Goal: Information Seeking & Learning: Learn about a topic

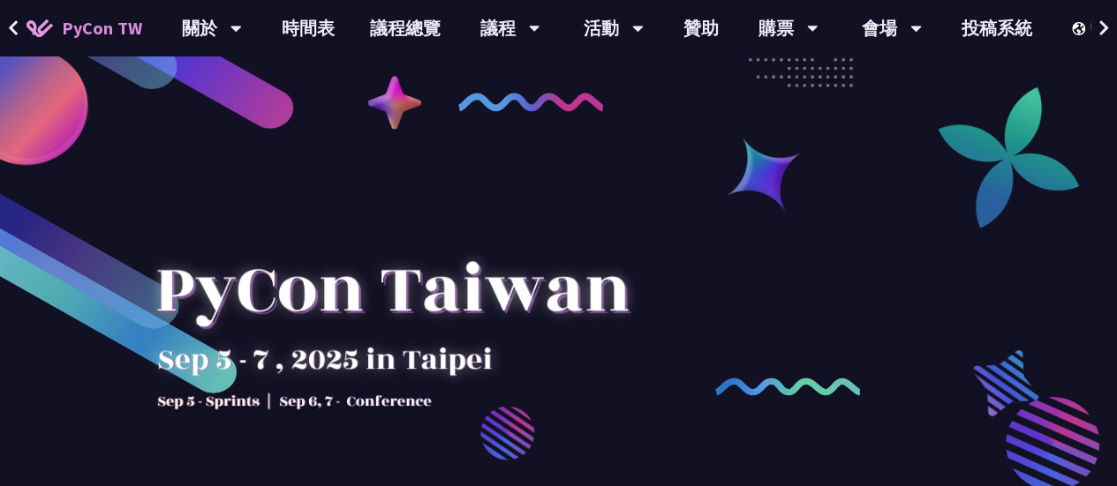
click at [769, 342] on div at bounding box center [558, 437] width 1117 height 662
click at [752, 336] on div at bounding box center [558, 437] width 1117 height 662
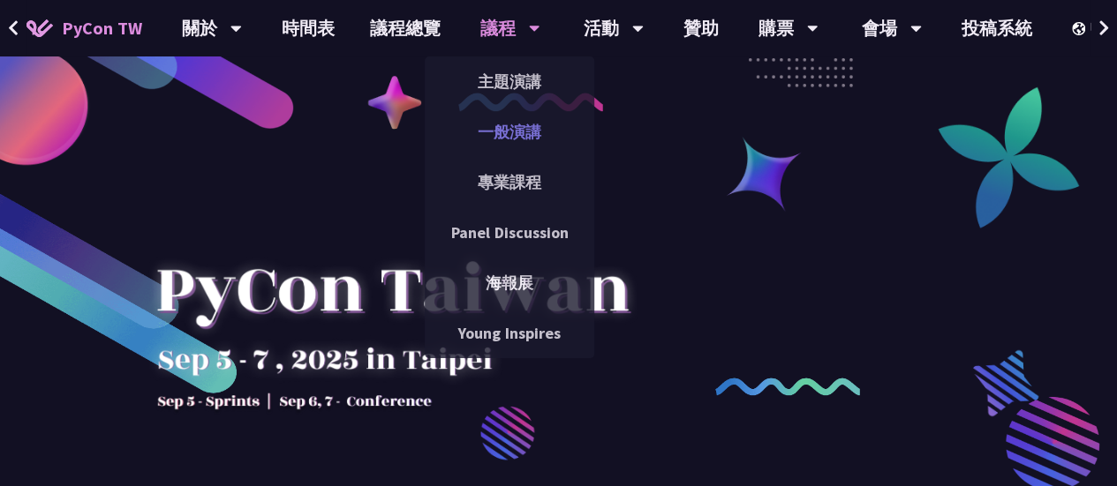
click at [552, 127] on link "一般演講" at bounding box center [509, 131] width 169 height 41
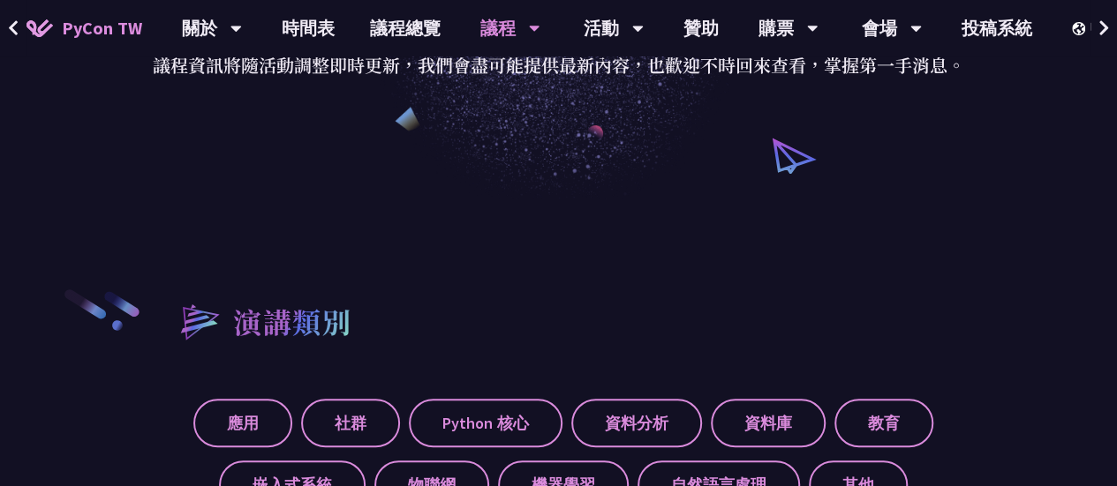
scroll to position [353, 0]
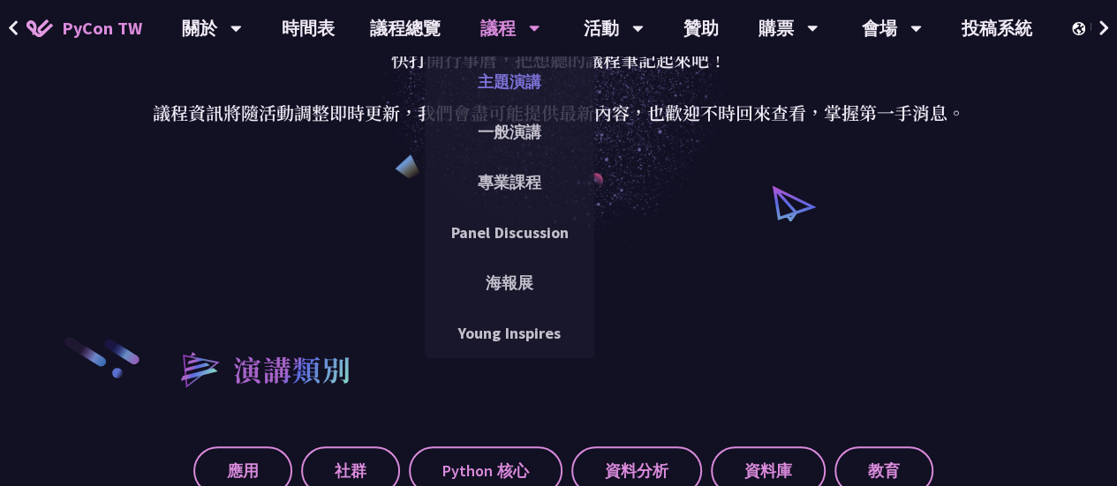
click at [529, 87] on link "主題演講" at bounding box center [509, 81] width 169 height 41
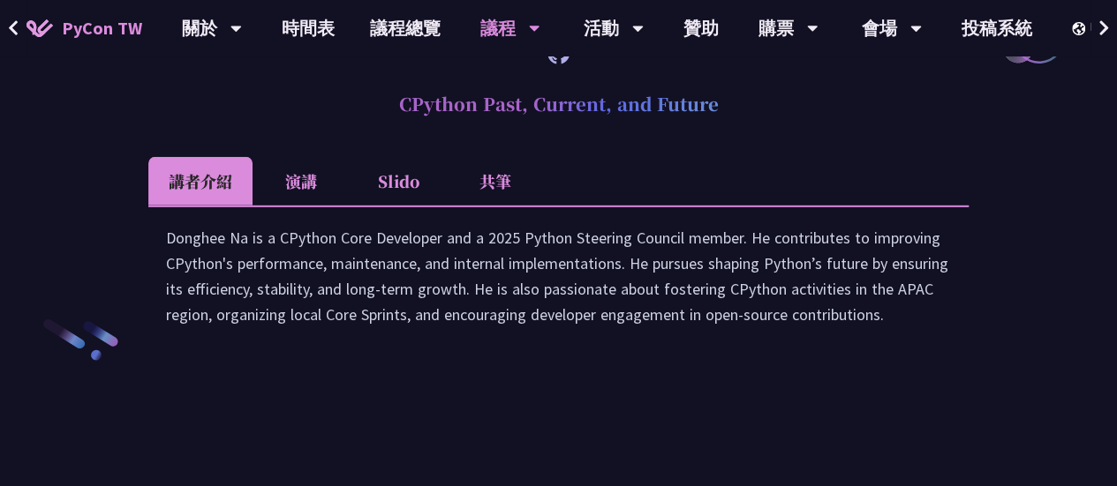
scroll to position [2648, 0]
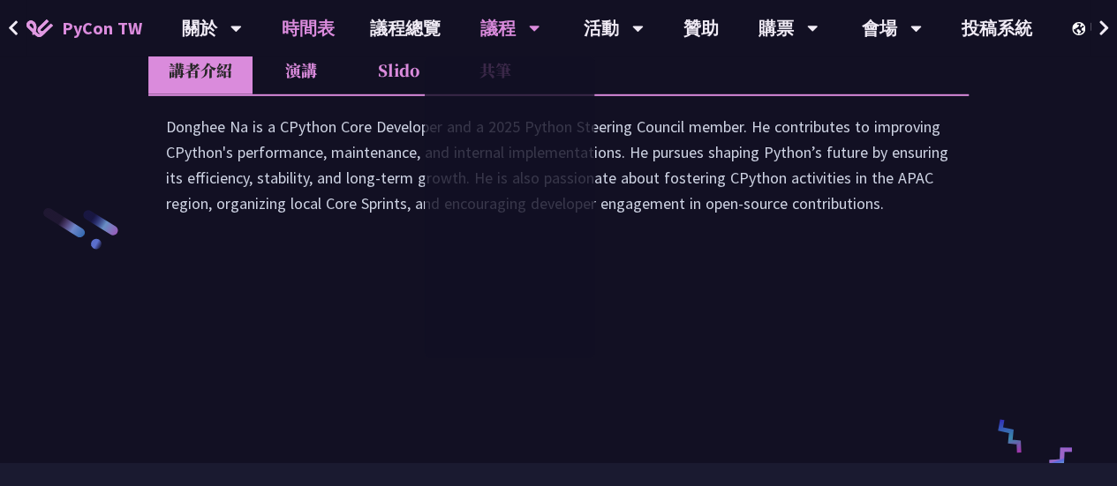
click at [309, 29] on link "時間表" at bounding box center [308, 28] width 88 height 56
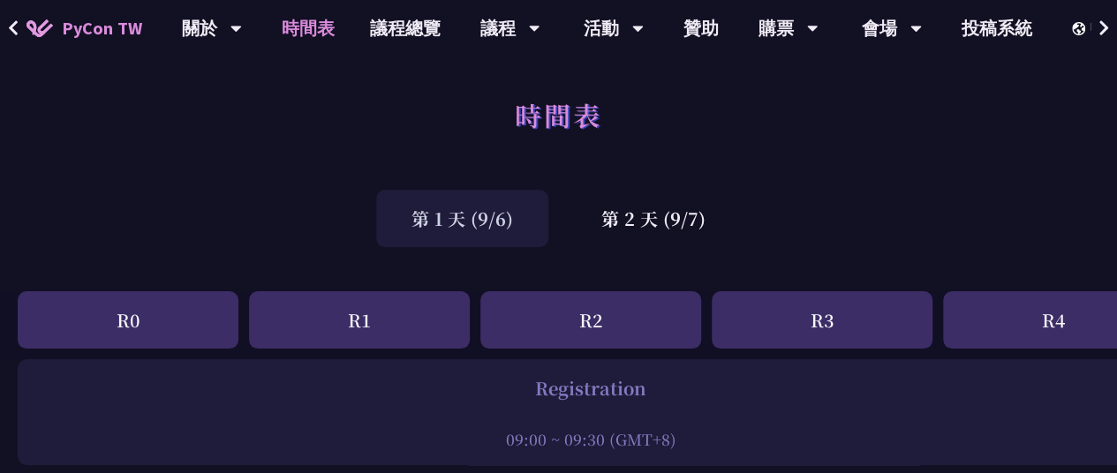
click at [493, 214] on div "第 1 天 (9/6)" at bounding box center [462, 218] width 172 height 57
click at [620, 220] on div "第 2 天 (9/7)" at bounding box center [653, 218] width 175 height 57
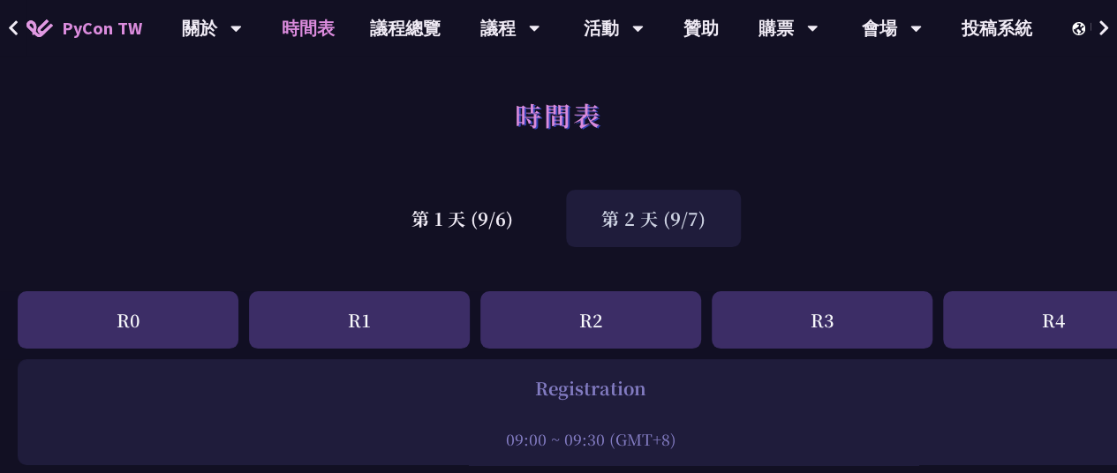
click at [650, 230] on div "第 2 天 (9/7)" at bounding box center [653, 218] width 175 height 57
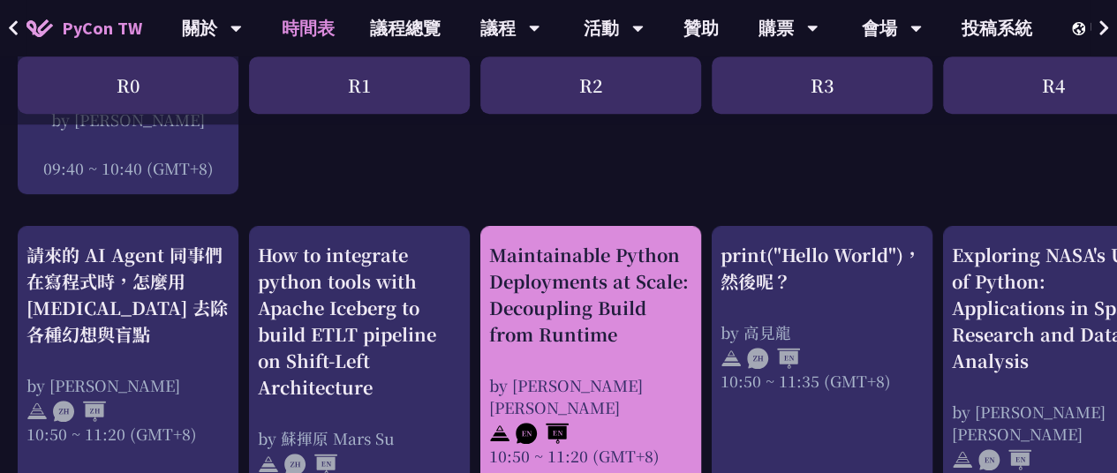
scroll to position [618, 0]
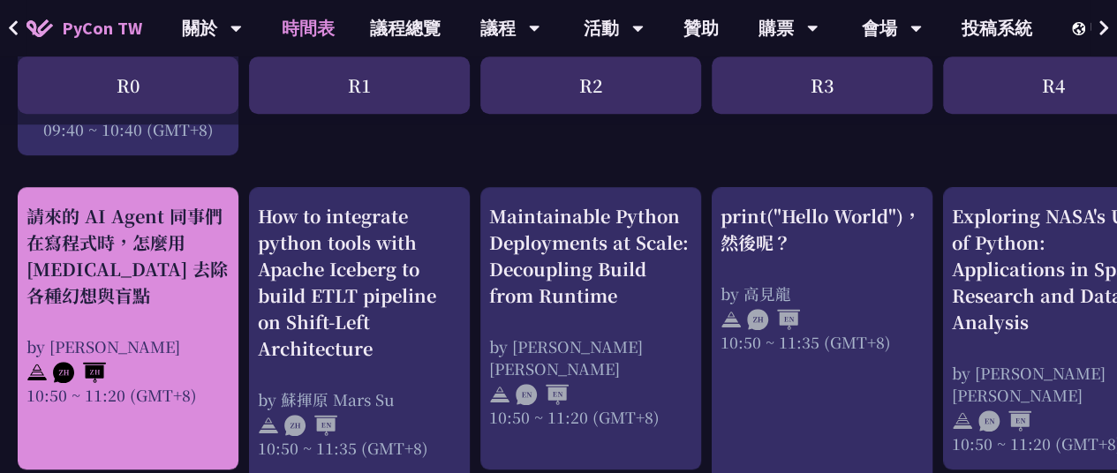
click at [191, 300] on div "請來的 AI Agent 同事們在寫程式時，怎麼用 [MEDICAL_DATA] 去除各種幻想與盲點" at bounding box center [127, 256] width 203 height 106
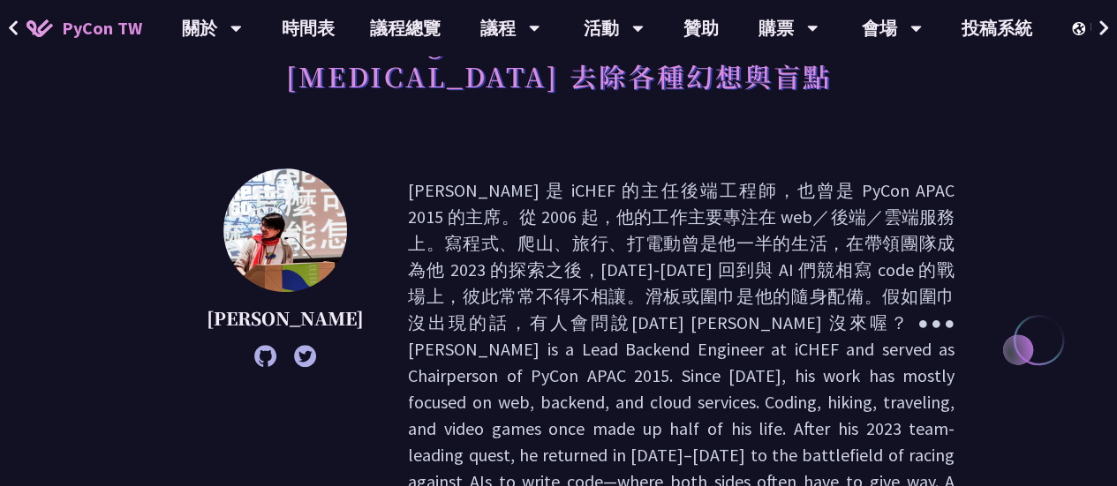
scroll to position [177, 0]
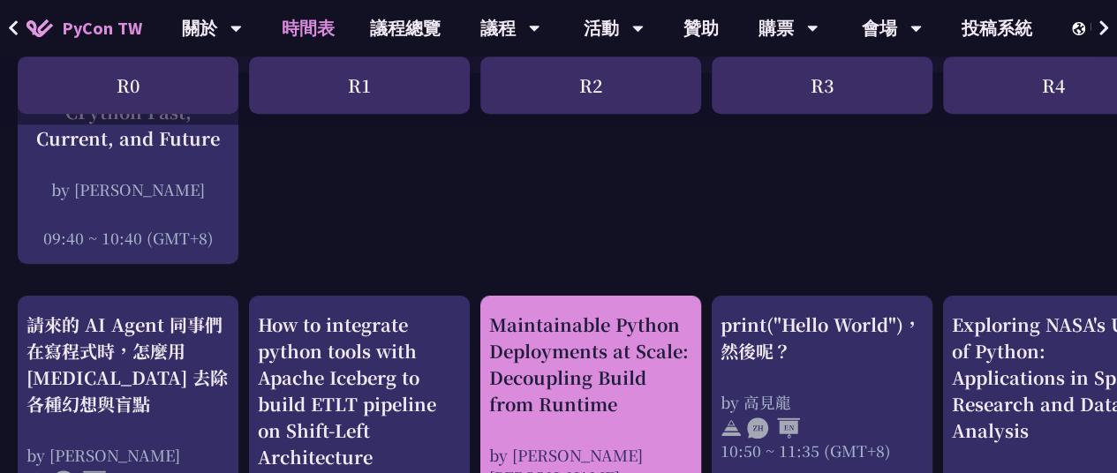
scroll to position [618, 0]
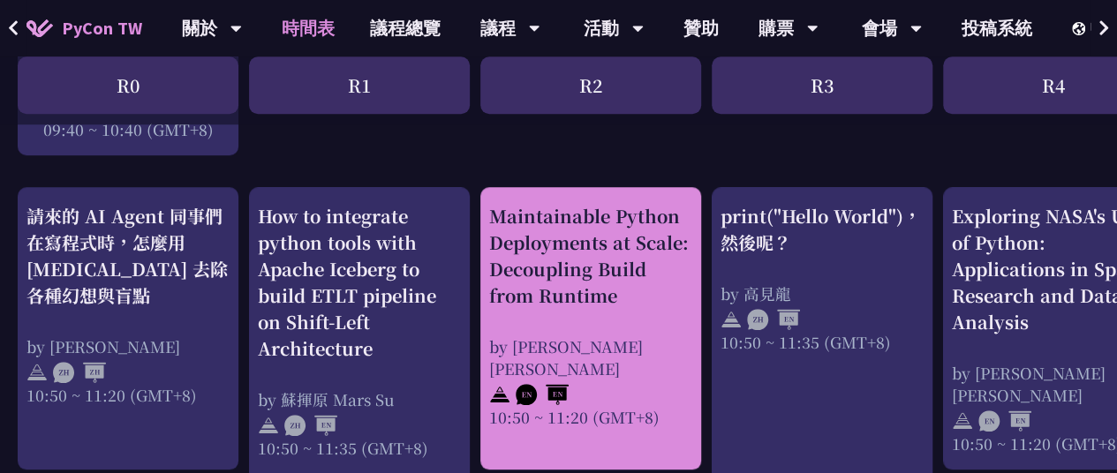
click at [621, 274] on div "Maintainable Python Deployments at Scale: Decoupling Build from Runtime" at bounding box center [590, 256] width 203 height 106
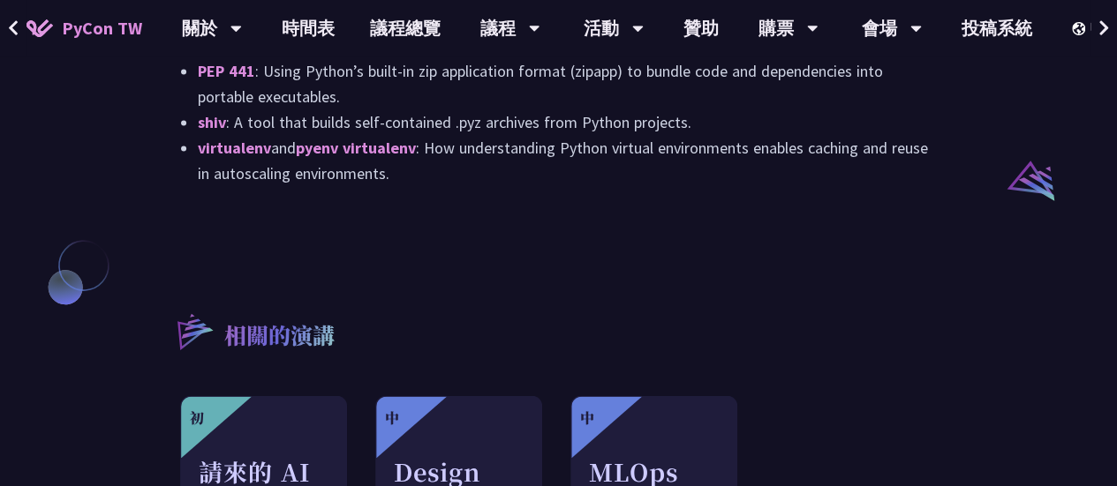
scroll to position [1324, 0]
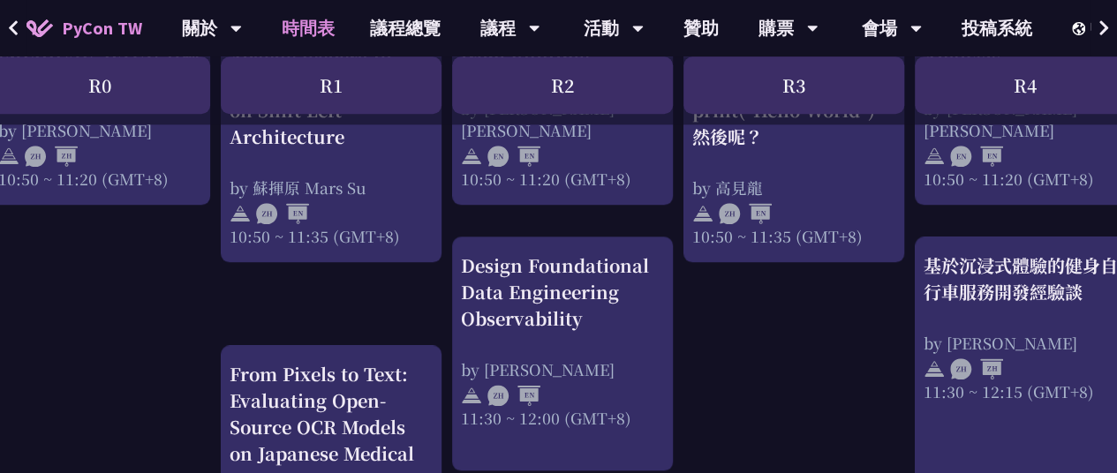
scroll to position [883, 0]
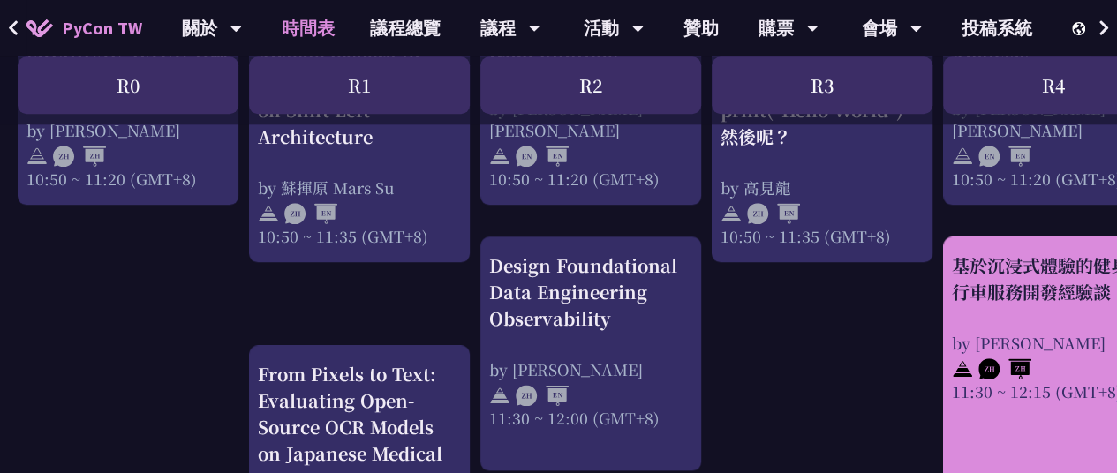
click at [992, 309] on div "基於沉浸式體驗的健身自行車服務開發經驗談 by [PERSON_NAME] 11:30 ~ 12:15 (GMT+8)" at bounding box center [1053, 327] width 203 height 150
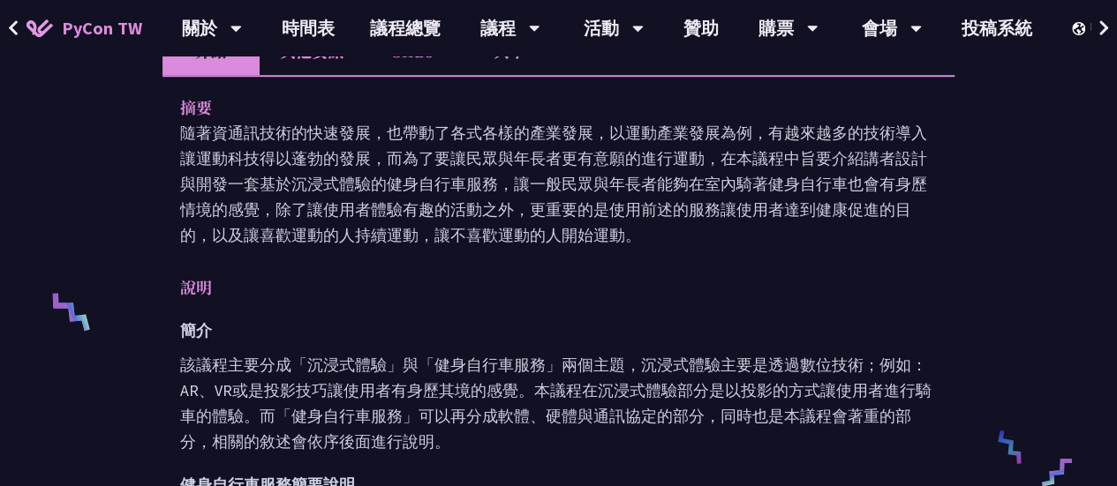
scroll to position [706, 0]
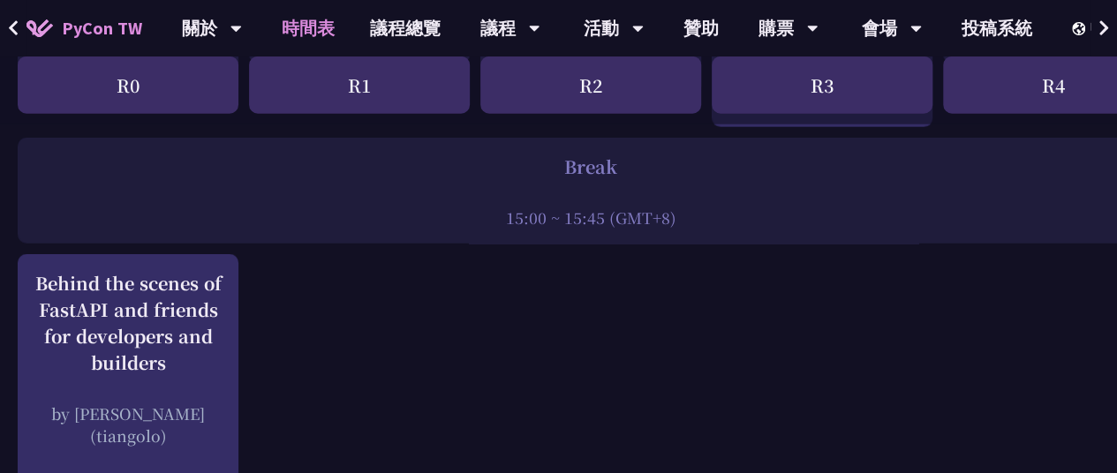
scroll to position [2295, 0]
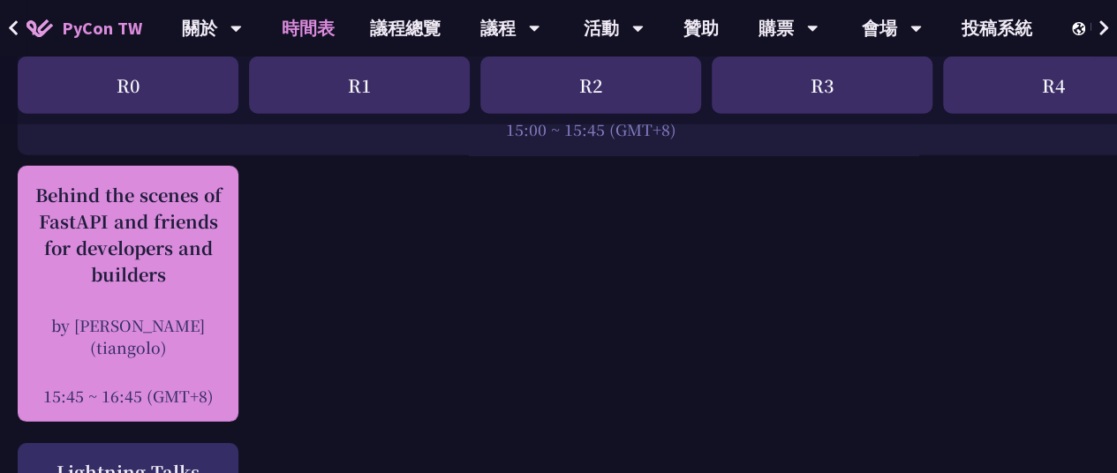
click at [208, 252] on div "Behind the scenes of FastAPI and friends for developers and builders" at bounding box center [127, 235] width 203 height 106
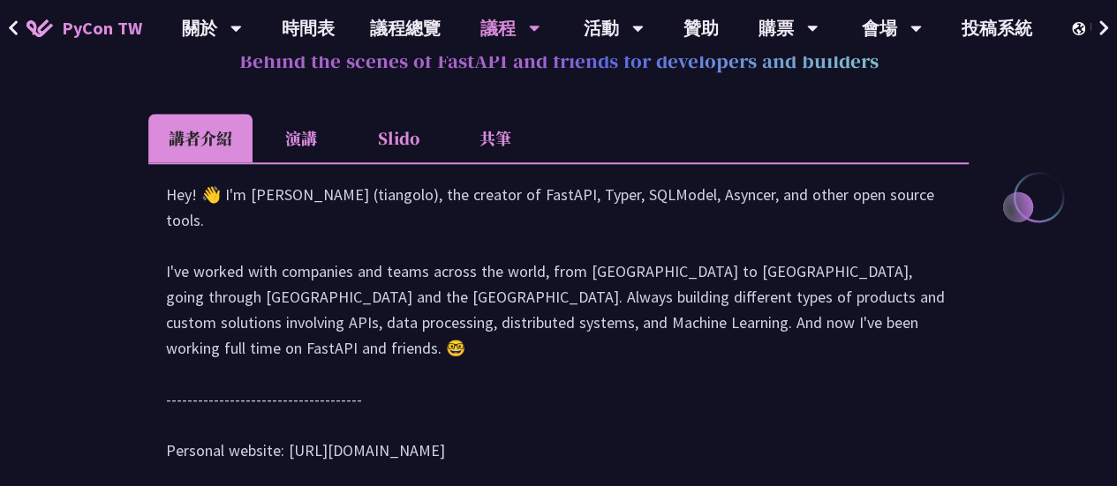
scroll to position [864, 0]
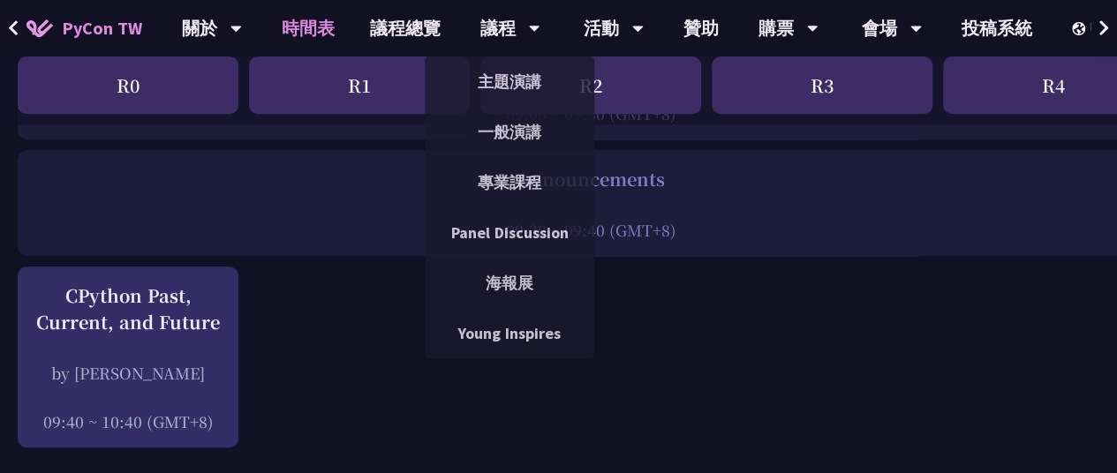
scroll to position [353, 0]
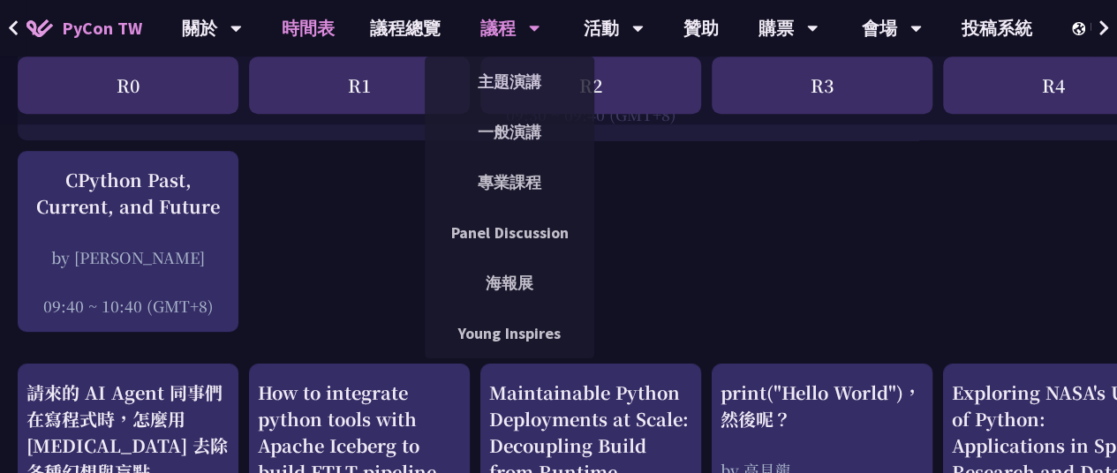
scroll to position [530, 0]
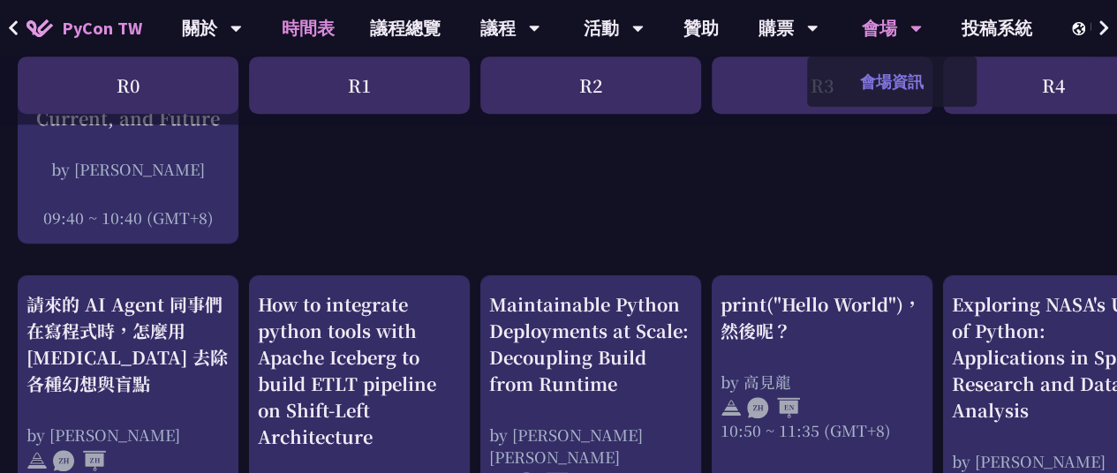
click at [902, 82] on link "會場資訊" at bounding box center [891, 81] width 169 height 41
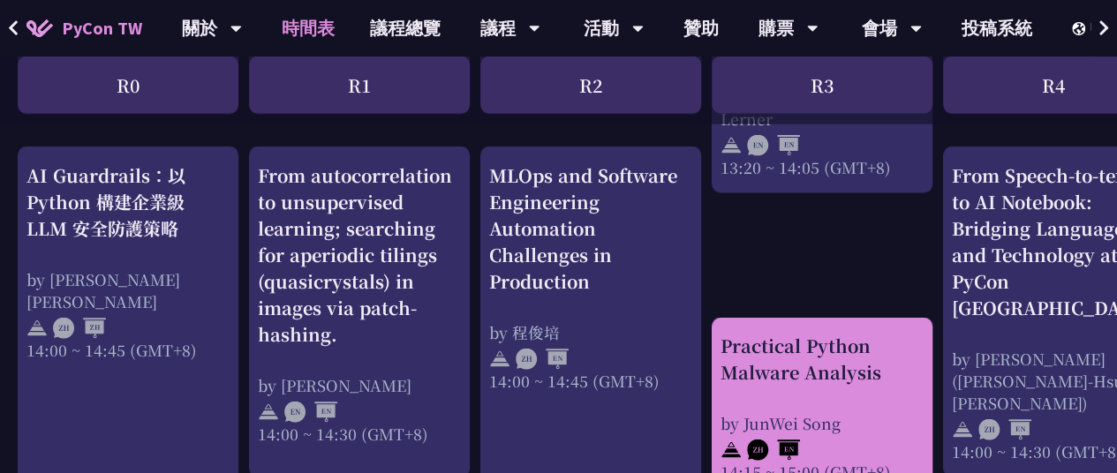
scroll to position [1765, 0]
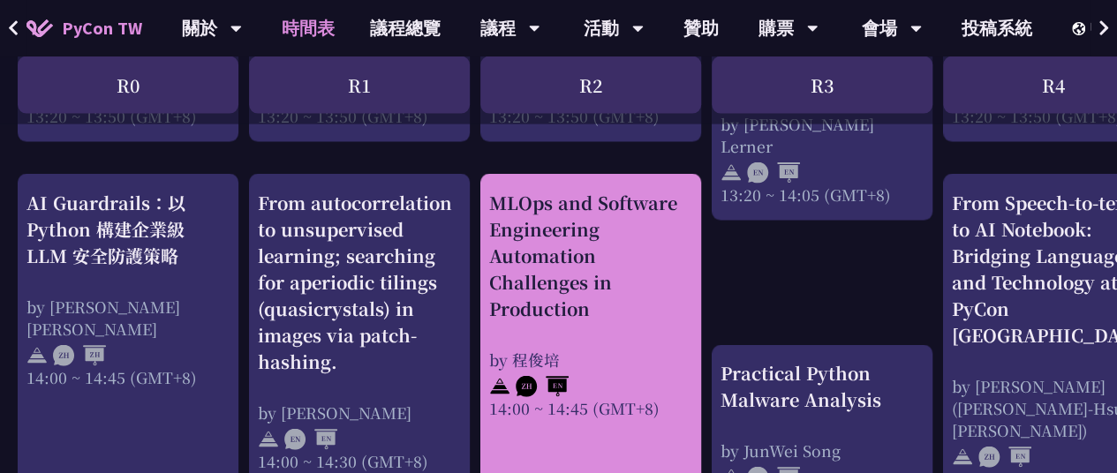
drag, startPoint x: 626, startPoint y: 294, endPoint x: 660, endPoint y: 306, distance: 36.6
click at [626, 294] on div "MLOps and Software Engineering Automation Challenges in Production" at bounding box center [590, 256] width 203 height 132
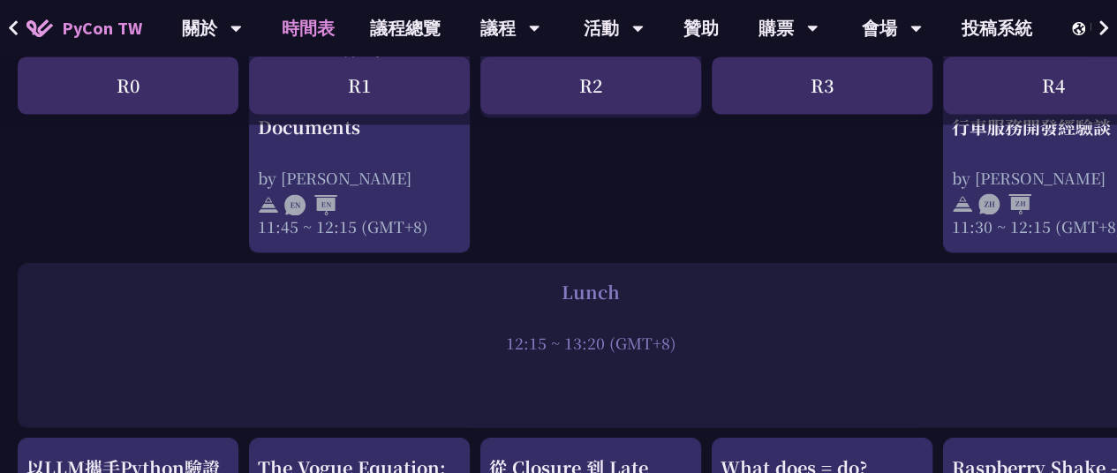
scroll to position [794, 0]
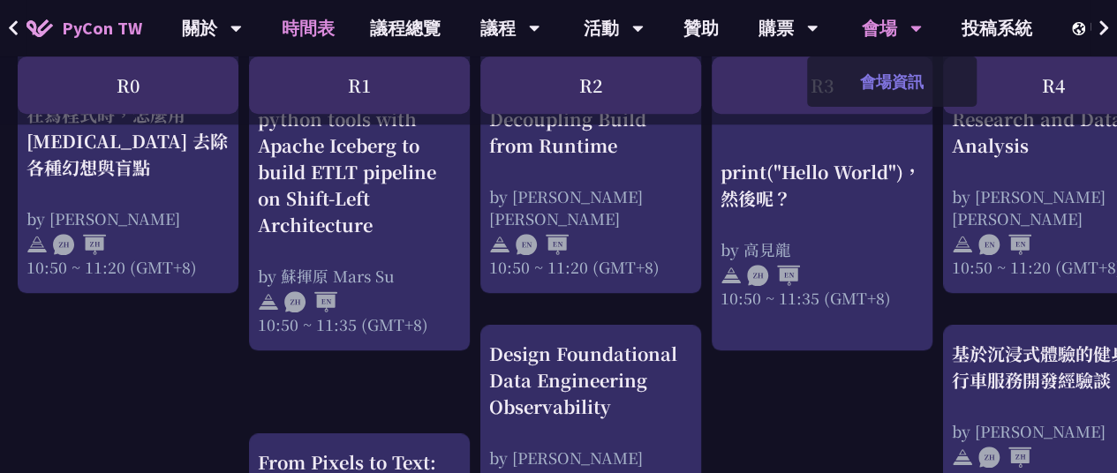
click at [912, 75] on link "會場資訊" at bounding box center [891, 81] width 169 height 41
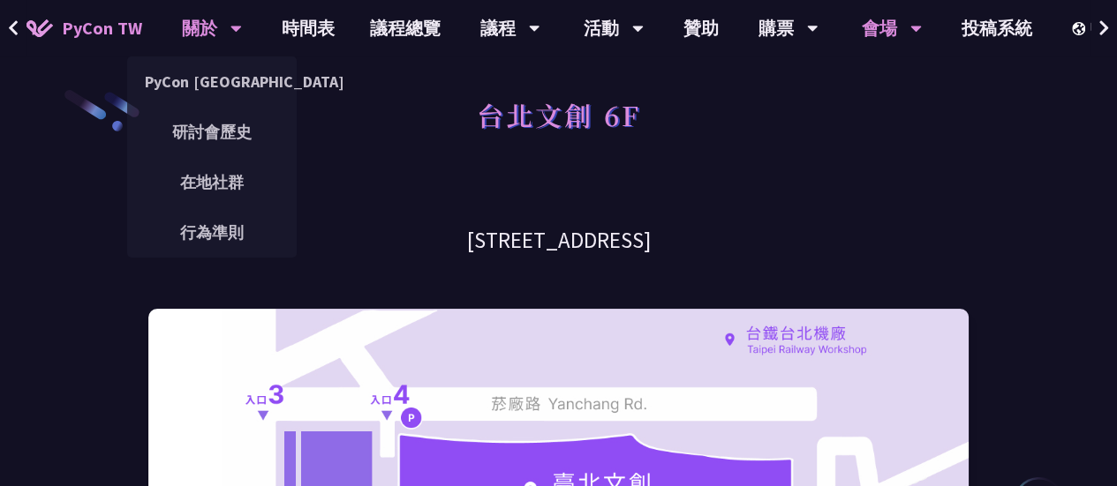
click at [238, 26] on icon at bounding box center [235, 29] width 11 height 6
click at [350, 121] on div "台北文創 6F" at bounding box center [558, 134] width 820 height 93
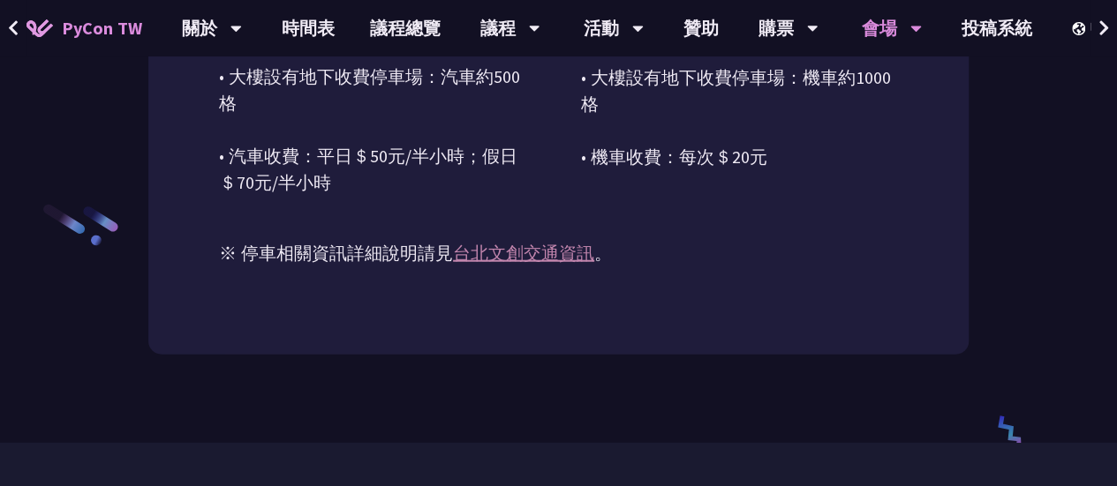
scroll to position [2173, 0]
